Goal: Information Seeking & Learning: Learn about a topic

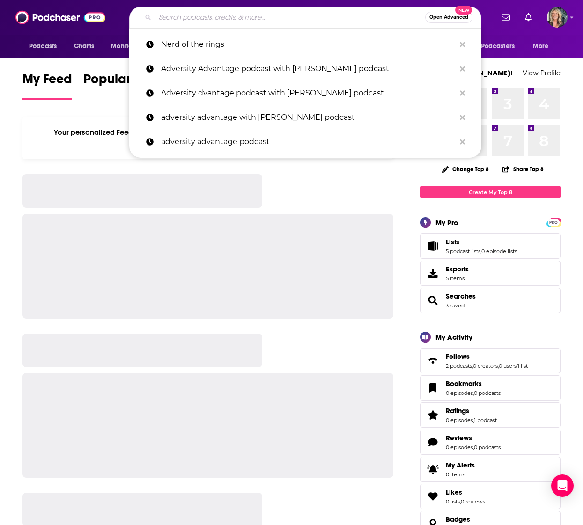
click at [180, 19] on input "Search podcasts, credits, & more..." at bounding box center [290, 17] width 270 height 15
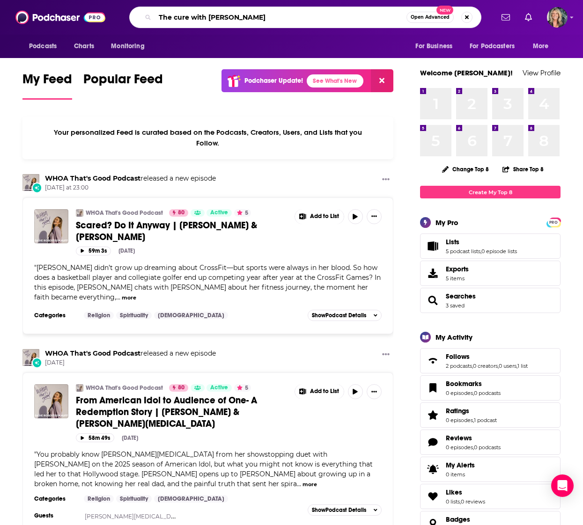
type input "The cure with [PERSON_NAME]"
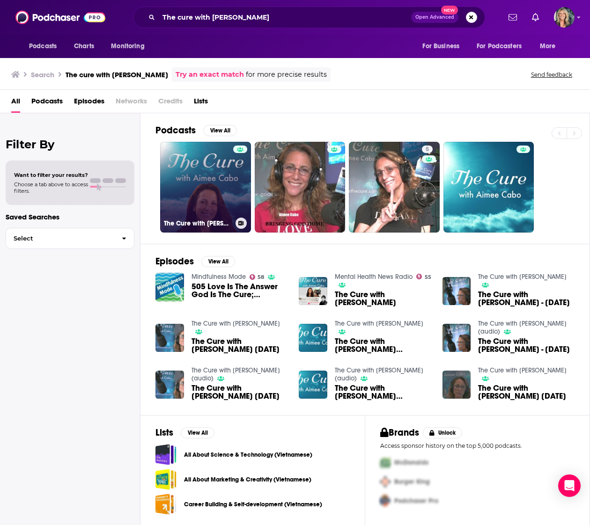
click at [207, 186] on link "The Cure with Aimee Cabo" at bounding box center [205, 187] width 91 height 91
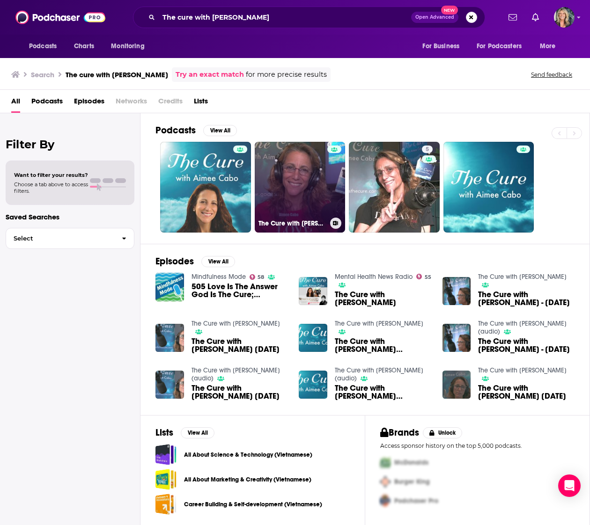
click at [286, 185] on link "The Cure with Aimee Cabo (audio)" at bounding box center [300, 187] width 91 height 91
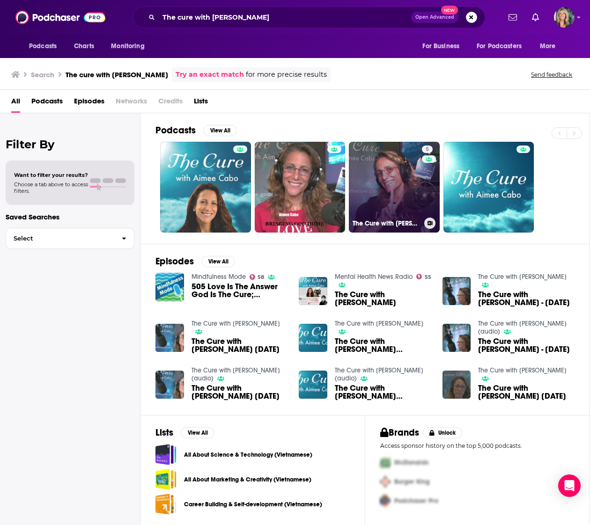
click at [391, 183] on link "5 The Cure with Aimee Cabo" at bounding box center [394, 187] width 91 height 91
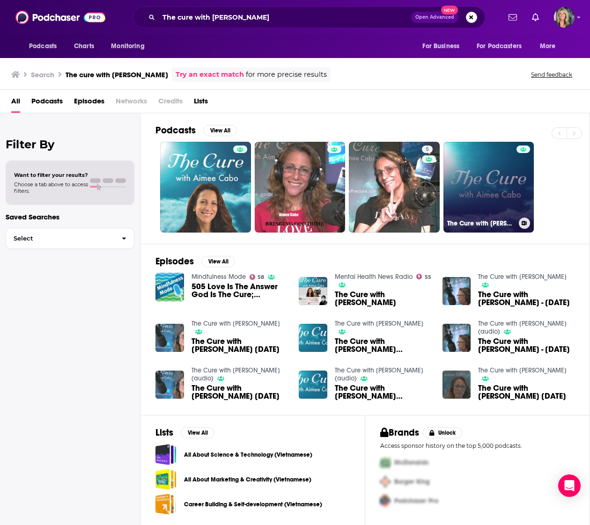
click at [493, 186] on link "The Cure with Aimee Cabo Saturday Edition" at bounding box center [488, 187] width 91 height 91
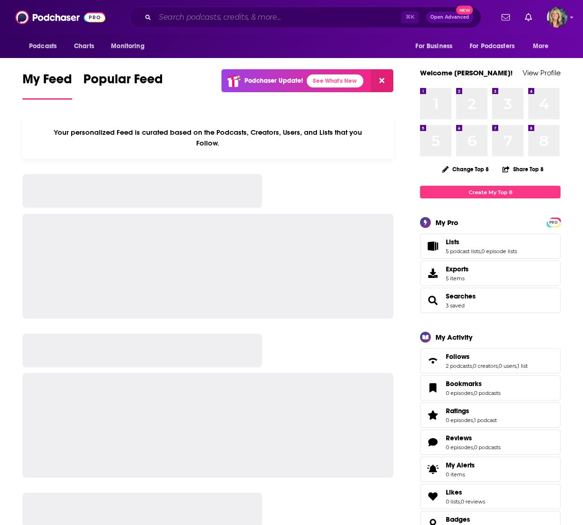
click at [174, 18] on input "Search podcasts, credits, & more..." at bounding box center [278, 17] width 246 height 15
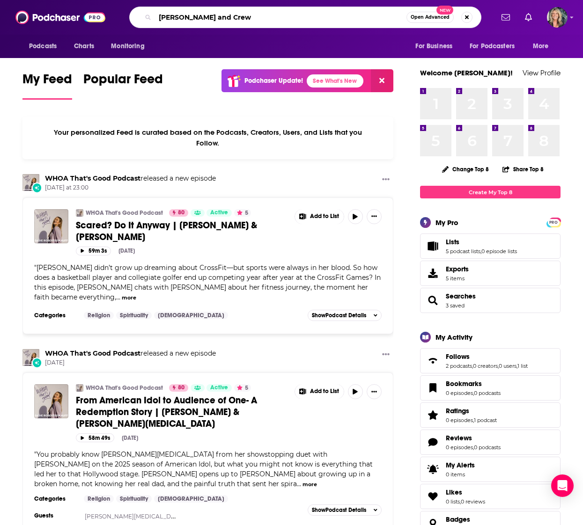
type input "[PERSON_NAME] and Crew"
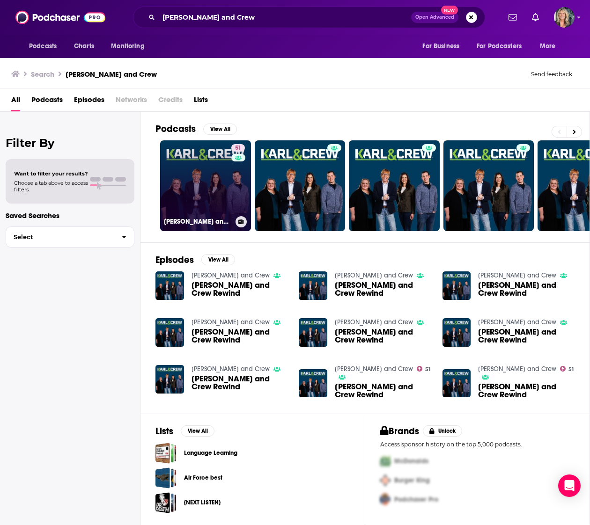
click at [206, 176] on link "51 [PERSON_NAME] and Crew" at bounding box center [205, 185] width 91 height 91
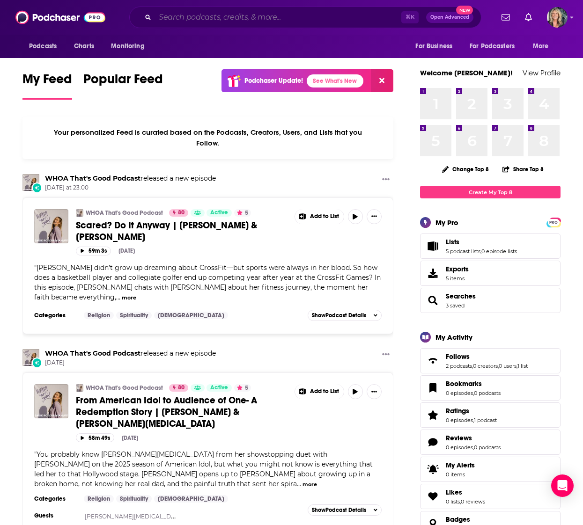
click at [166, 19] on input "Search podcasts, credits, & more..." at bounding box center [278, 17] width 246 height 15
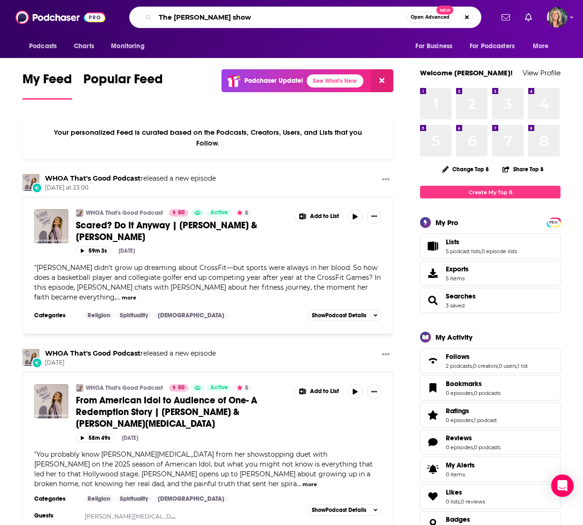
type input "The Brian Kilmeade show"
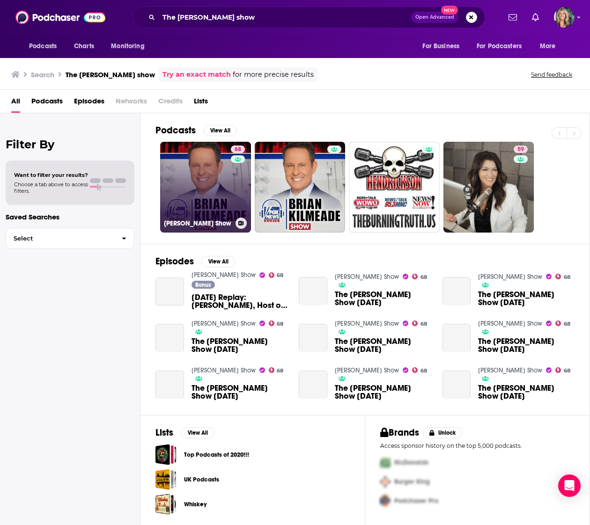
click at [219, 185] on link "68 Brian Kilmeade Show" at bounding box center [205, 187] width 91 height 91
